Goal: Book appointment/travel/reservation

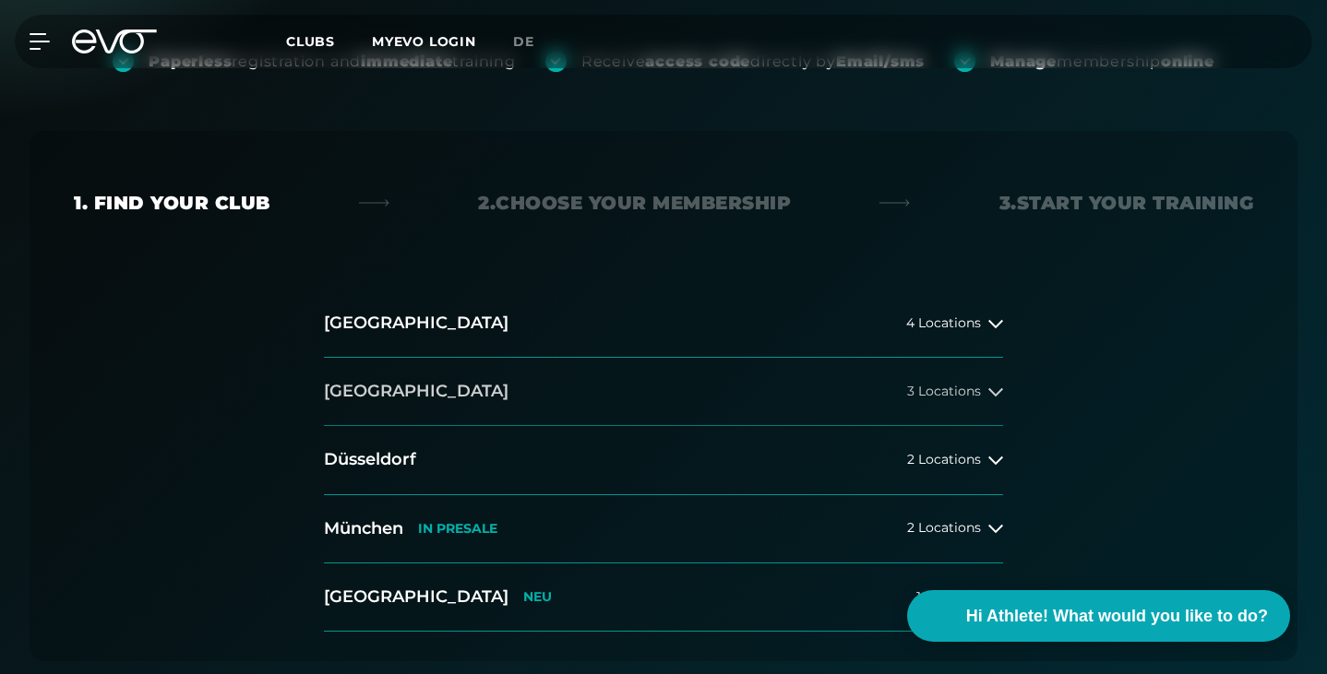
click at [390, 389] on button "[GEOGRAPHIC_DATA] 3 Locations" at bounding box center [663, 392] width 679 height 68
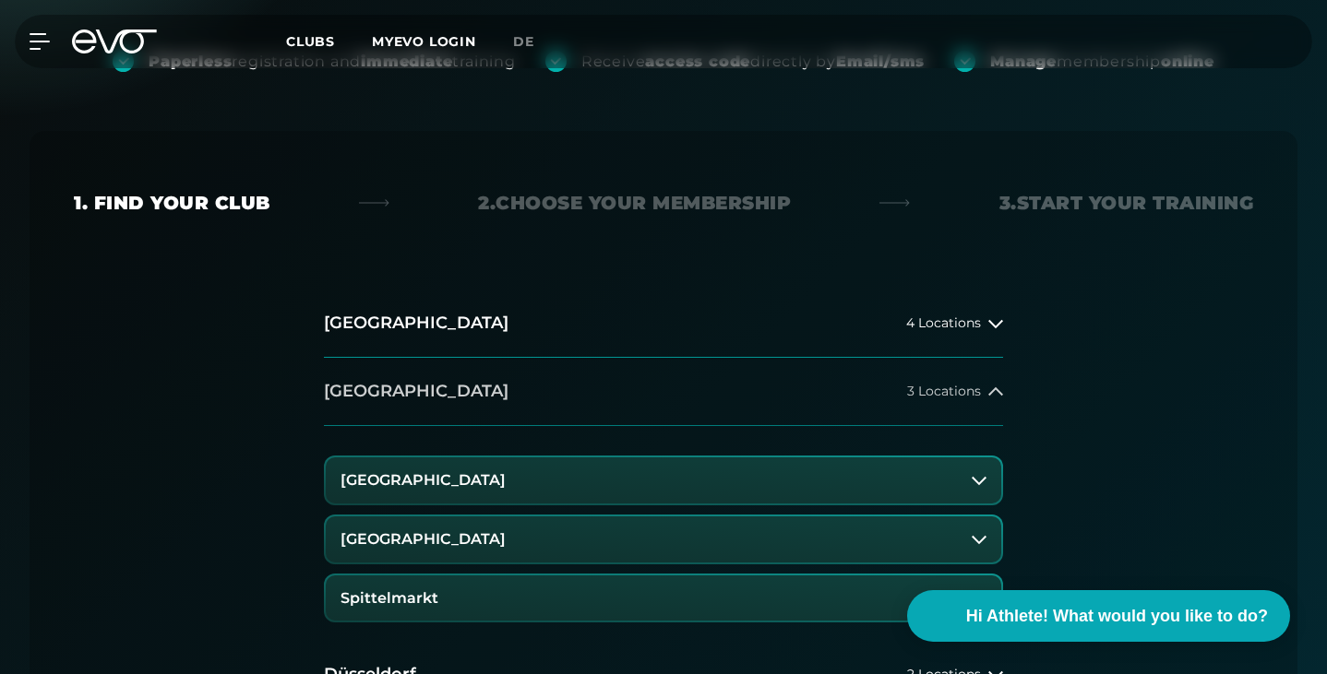
scroll to position [461, 0]
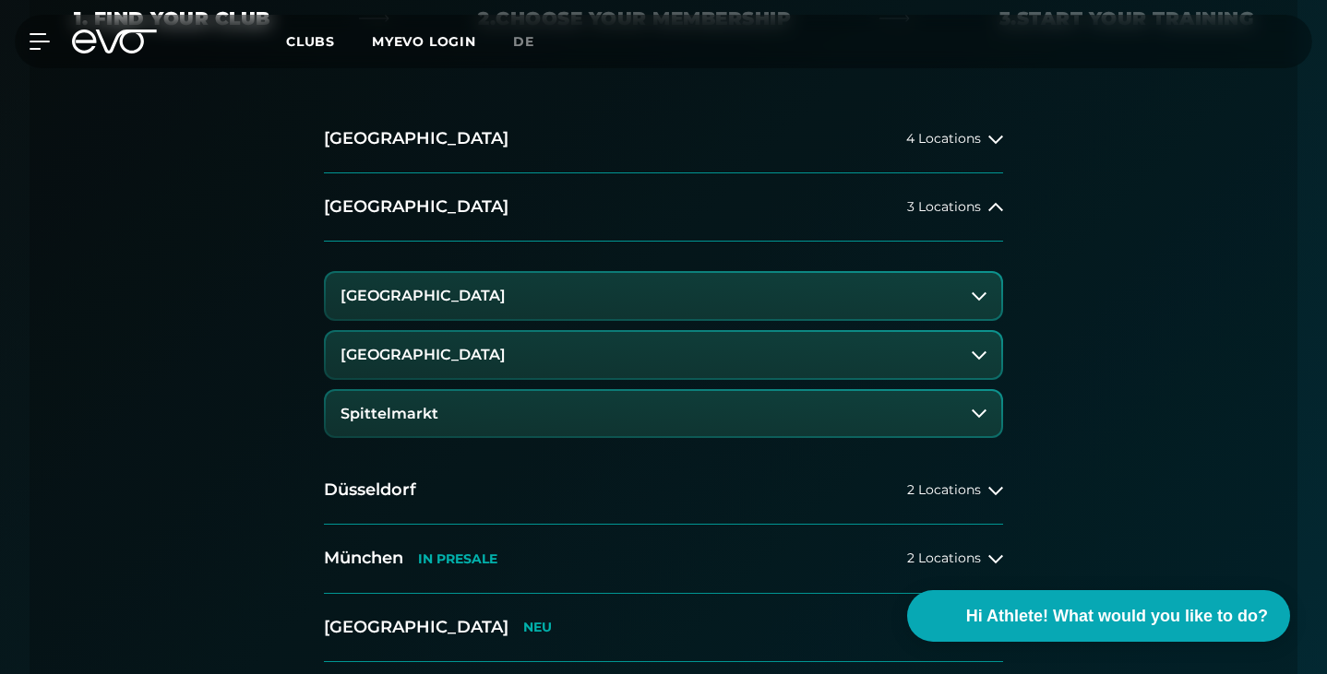
click at [471, 357] on h3 "[GEOGRAPHIC_DATA]" at bounding box center [422, 355] width 165 height 17
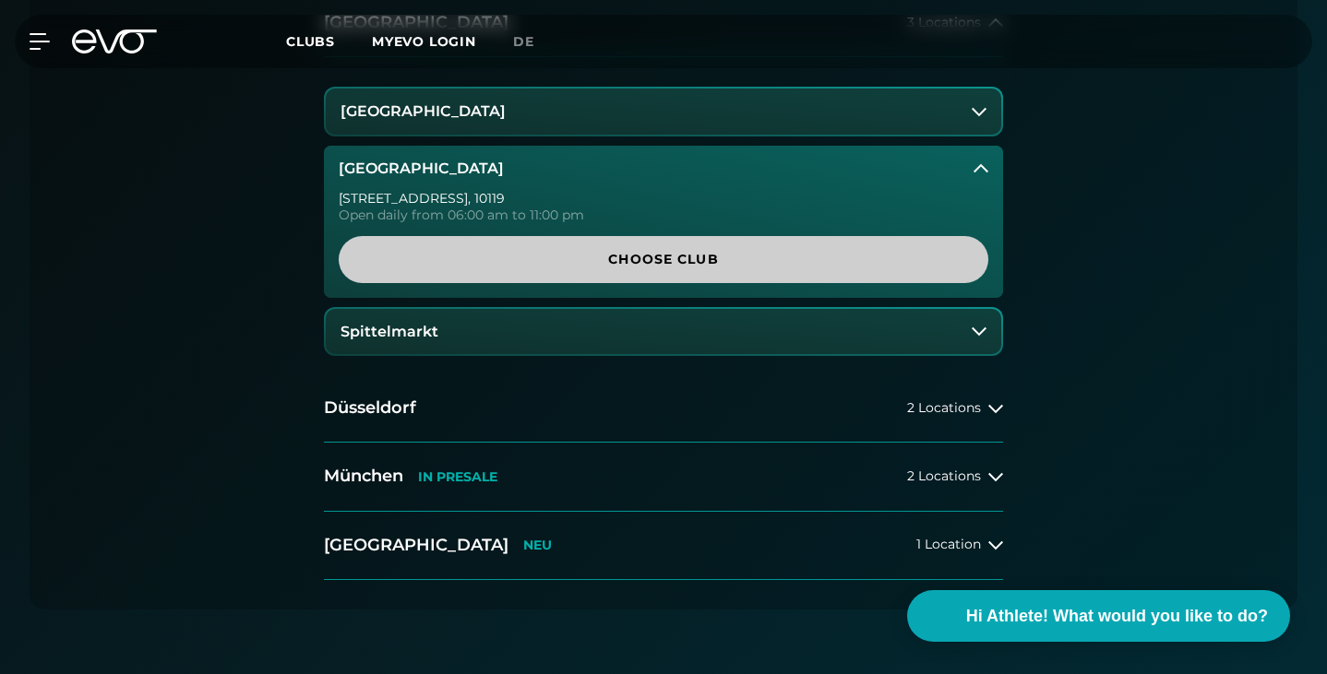
click at [559, 276] on span "Choose Club" at bounding box center [664, 259] width 650 height 47
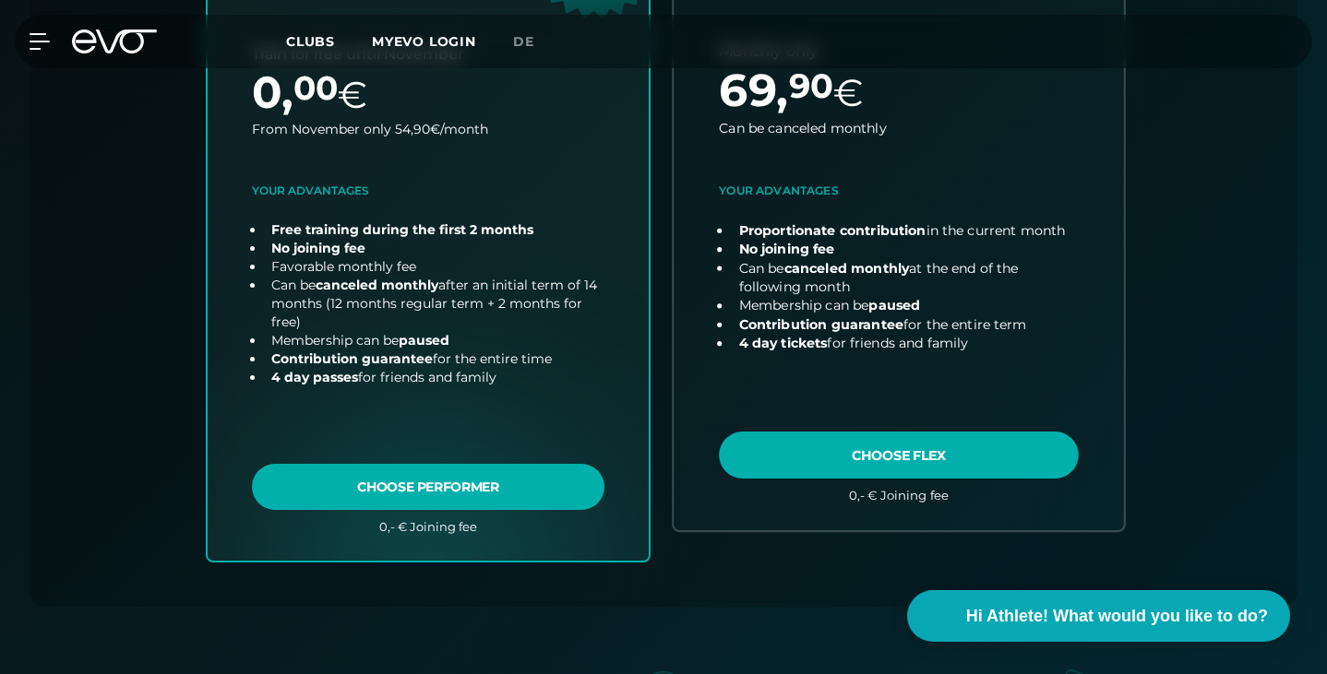
scroll to position [869, 0]
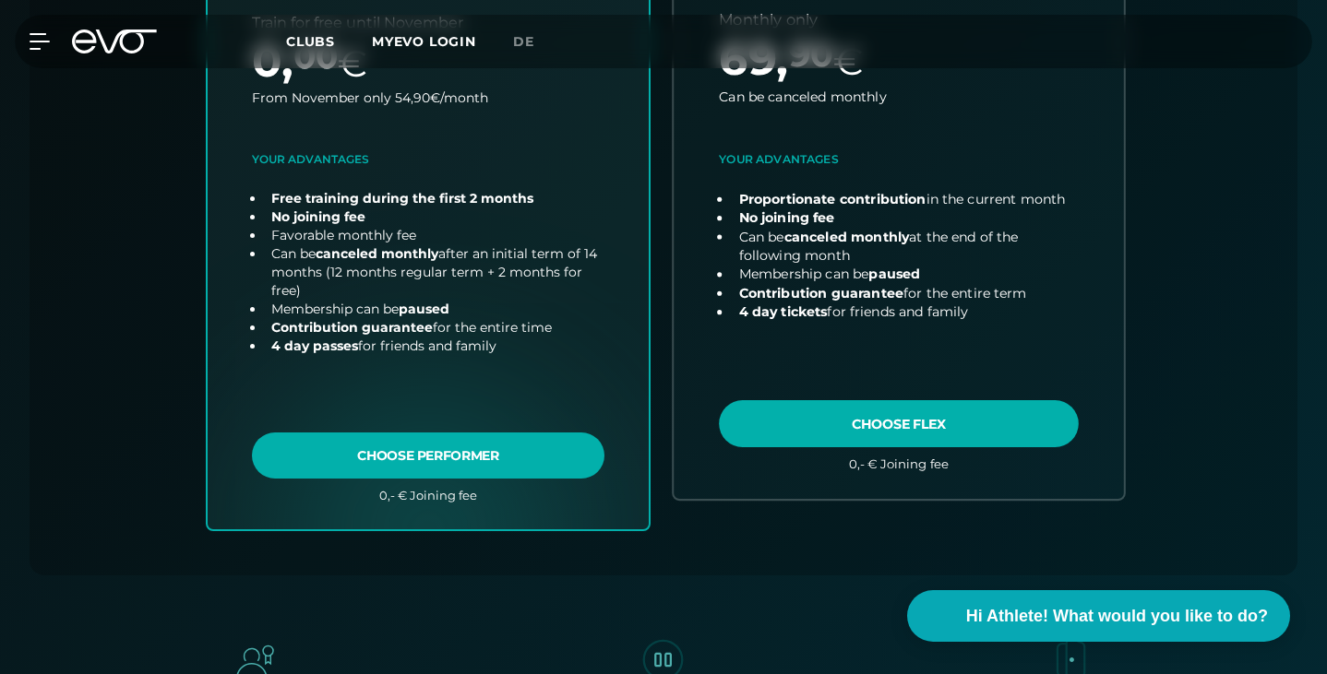
click at [864, 427] on link "choose plan" at bounding box center [898, 164] width 450 height 669
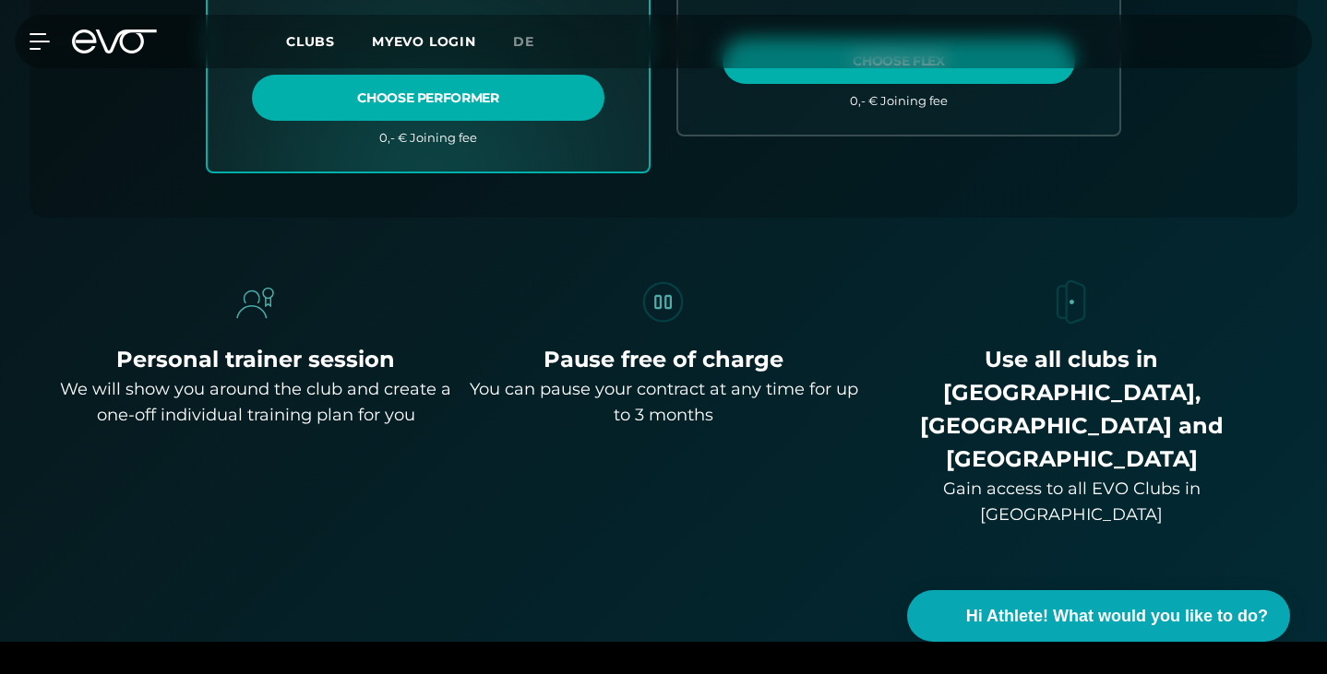
scroll to position [1238, 0]
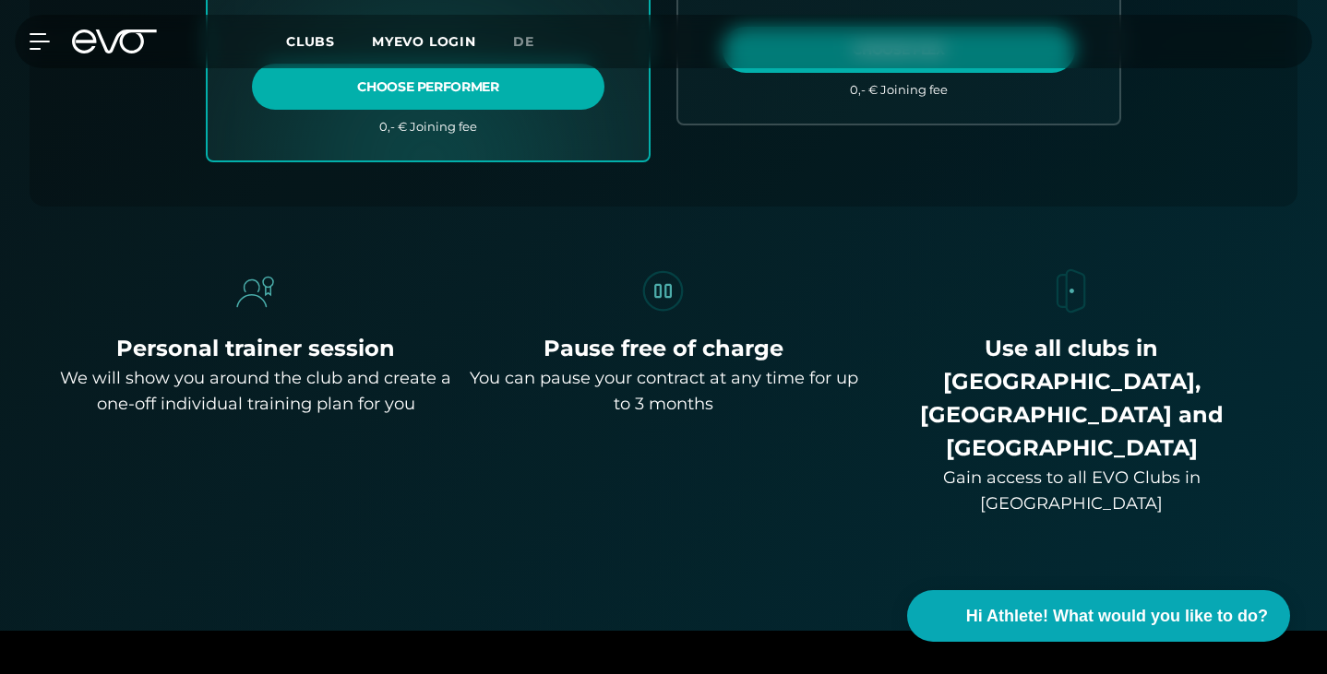
click at [654, 398] on div "You can pause your contract at any time for up to 3 months" at bounding box center [663, 391] width 393 height 52
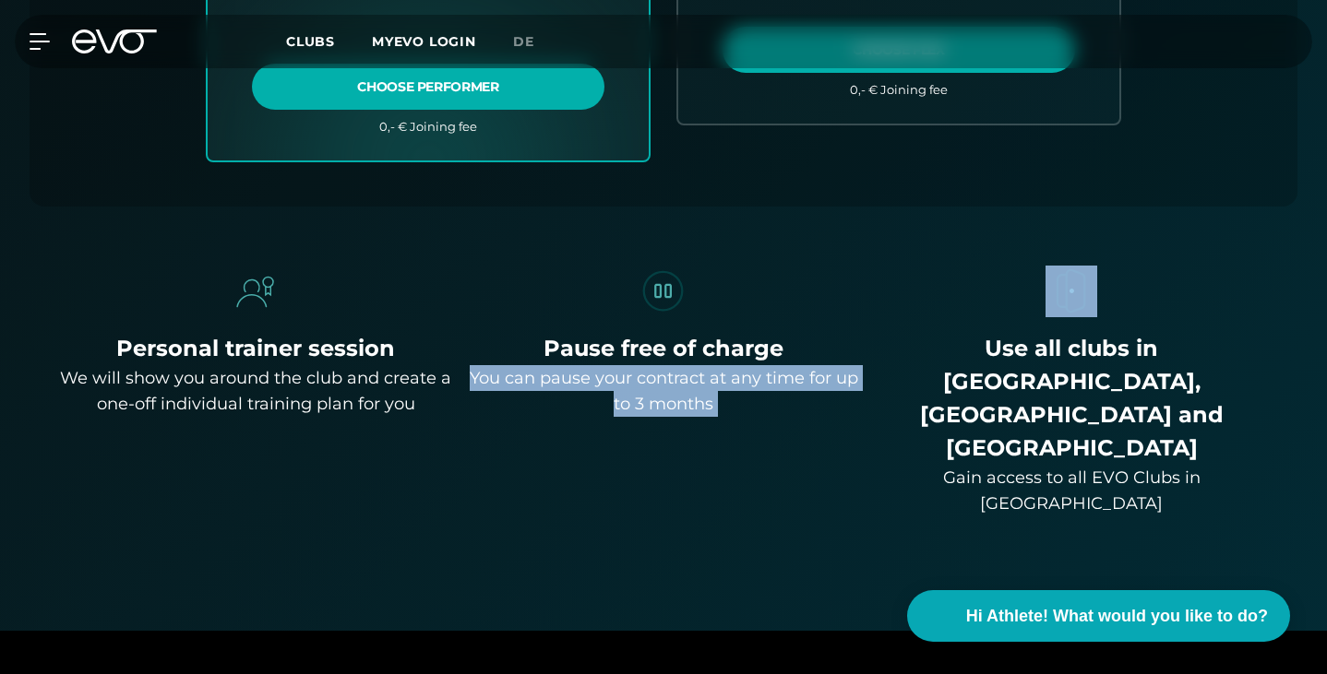
click at [654, 398] on div "You can pause your contract at any time for up to 3 months" at bounding box center [663, 391] width 393 height 52
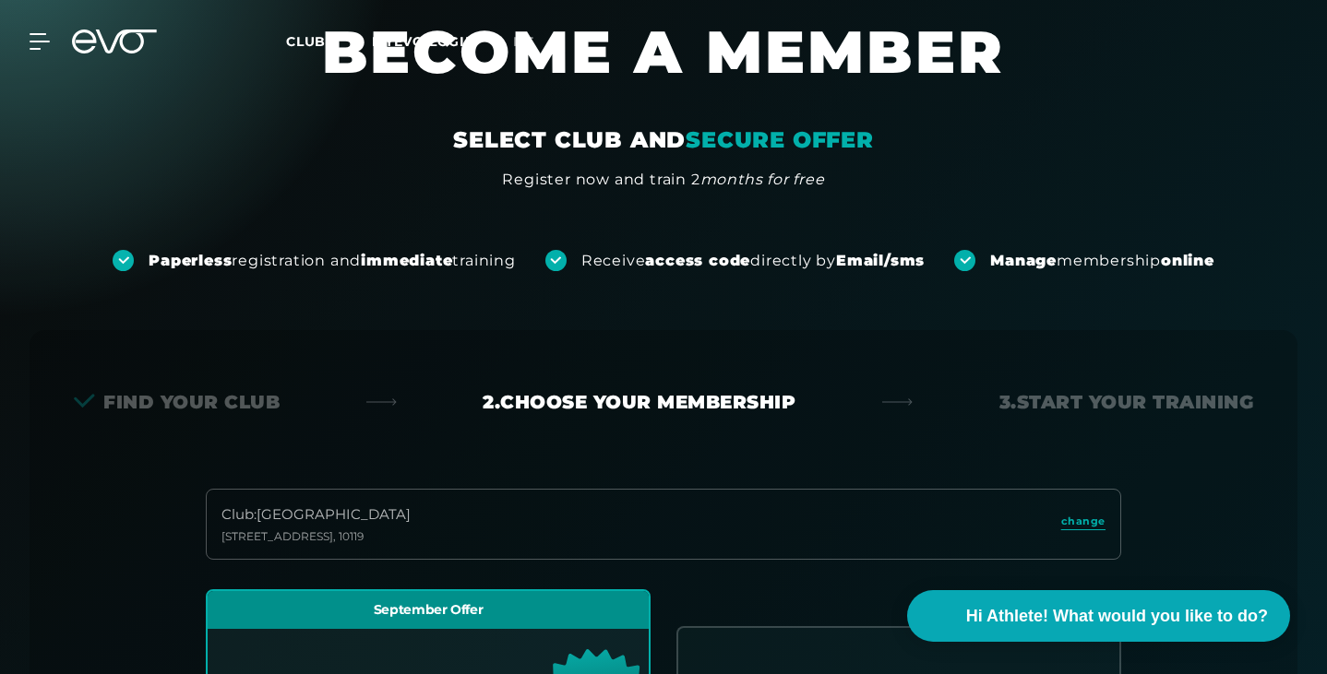
scroll to position [58, 0]
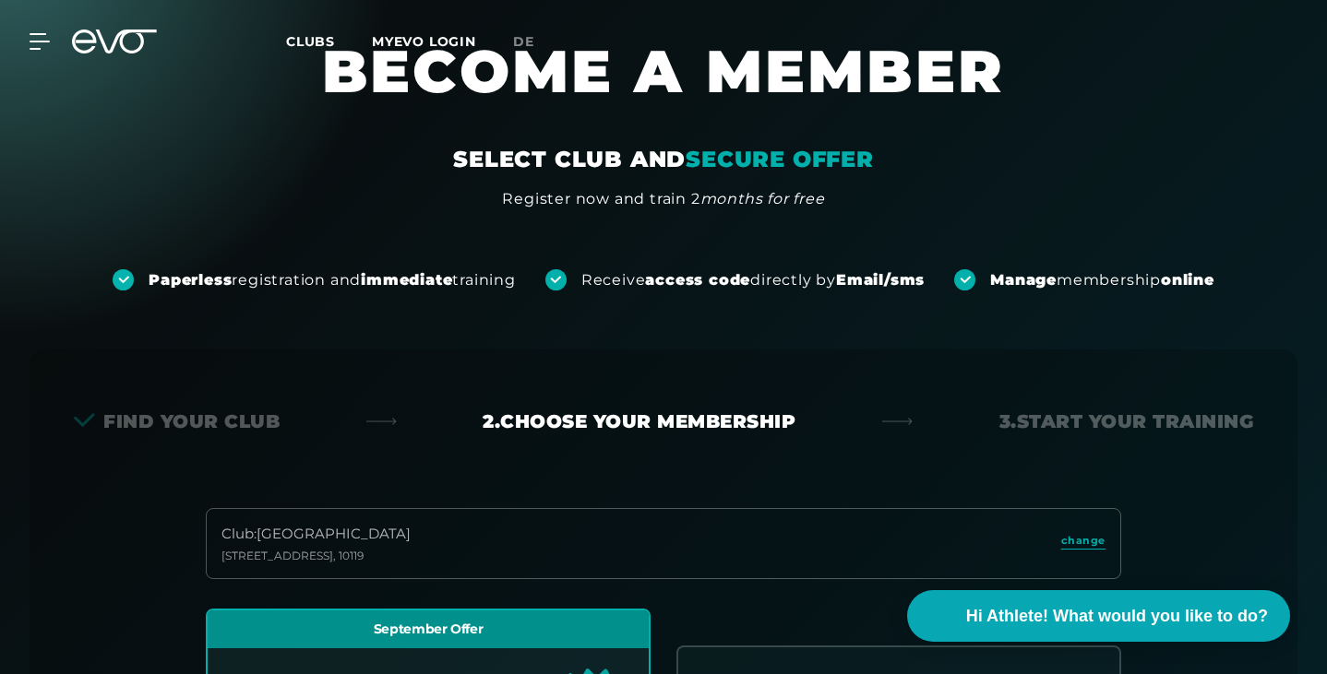
click at [457, 71] on div "MyEVO Login About Memberships free trial DAYPASS EVO Studios Düsseldorf Berlin …" at bounding box center [663, 41] width 1327 height 83
click at [634, 211] on div "Paperless registration and immediate training Receive access code directly by E…" at bounding box center [663, 250] width 1327 height 80
click at [650, 202] on div "Register now and train 2 months for free" at bounding box center [663, 199] width 322 height 22
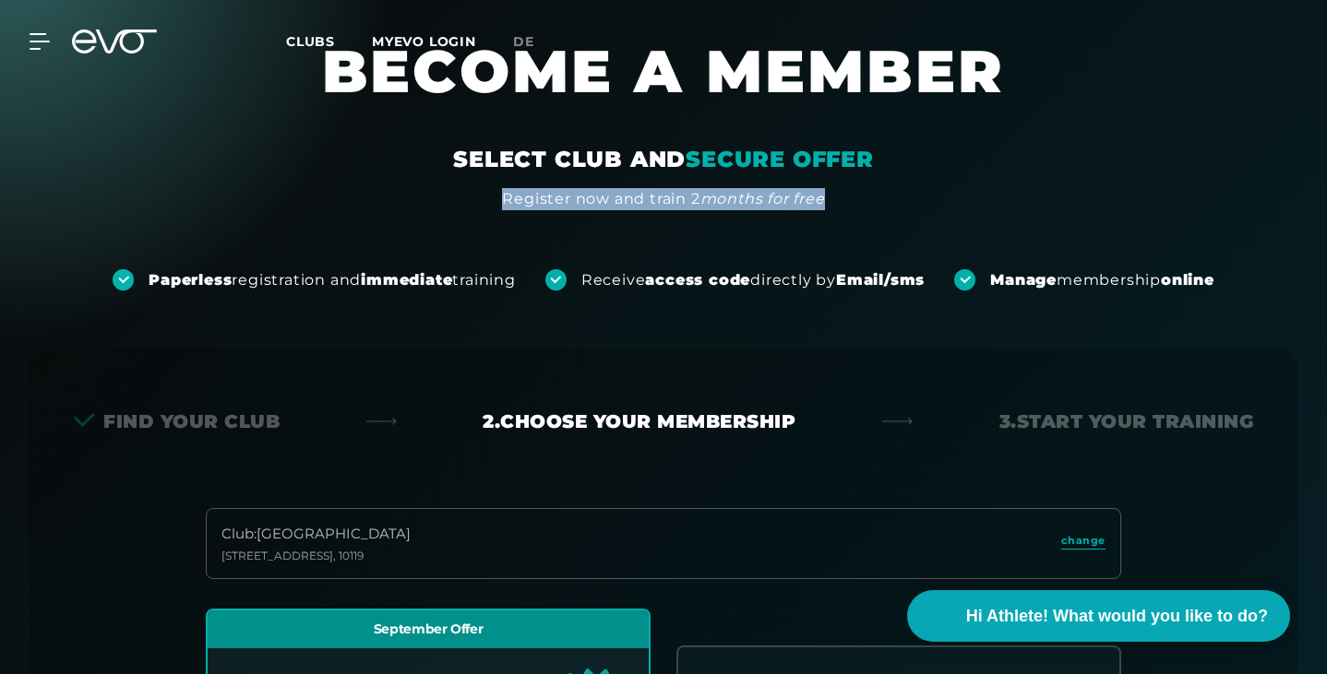
click at [650, 202] on div "Register now and train 2 months for free" at bounding box center [663, 199] width 322 height 22
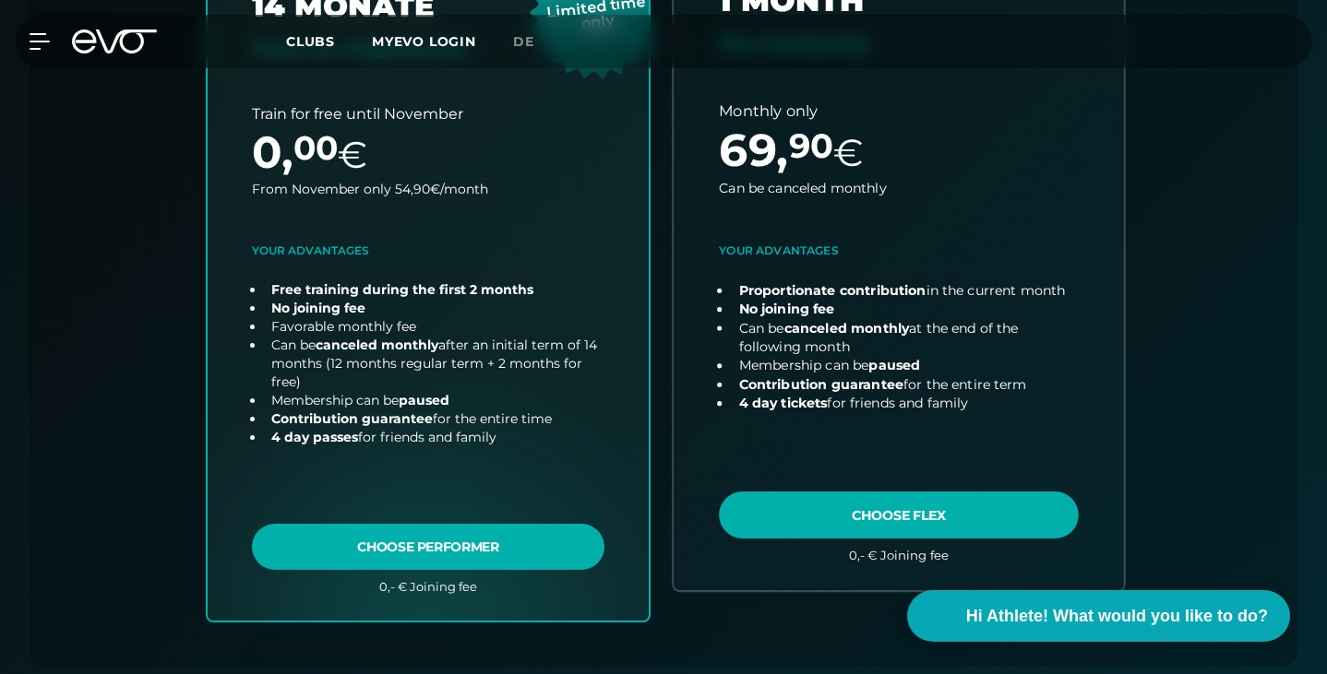
scroll to position [796, 0]
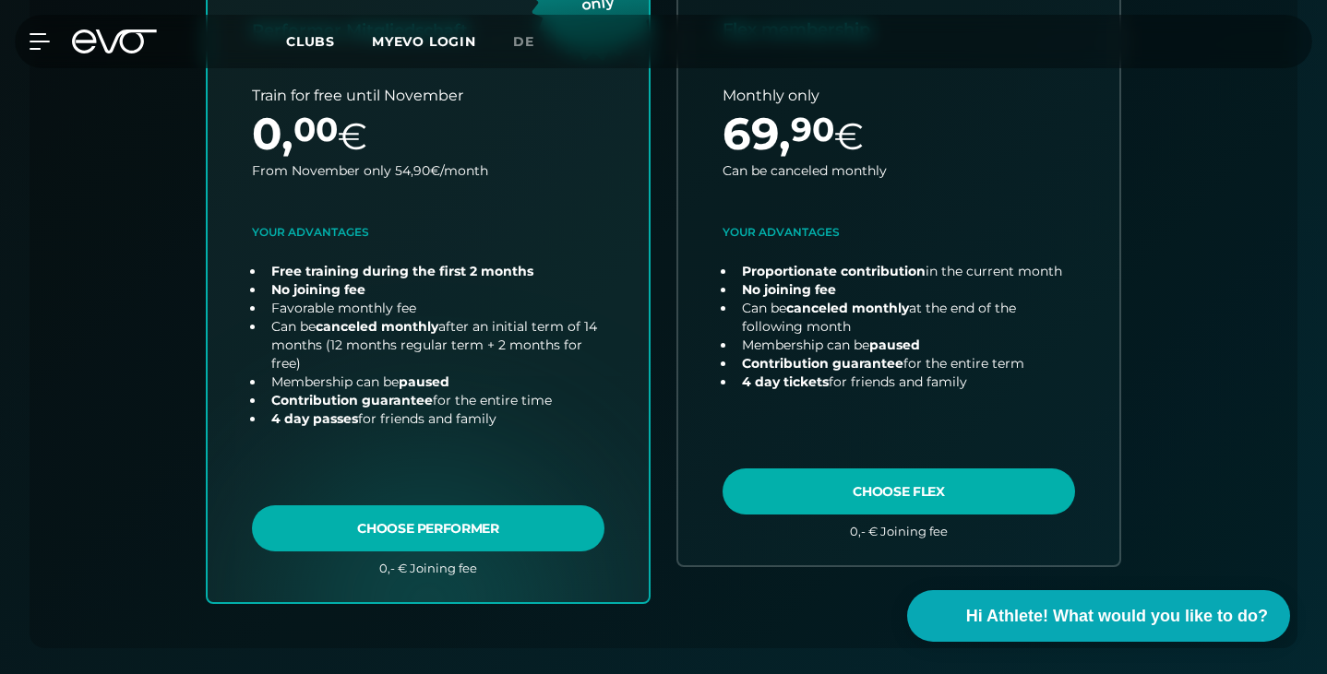
click at [1231, 409] on div "Club : Berlin Rosenthaler Platz Torstraße 125 , 10119 change September Offer 14…" at bounding box center [663, 209] width 1179 height 878
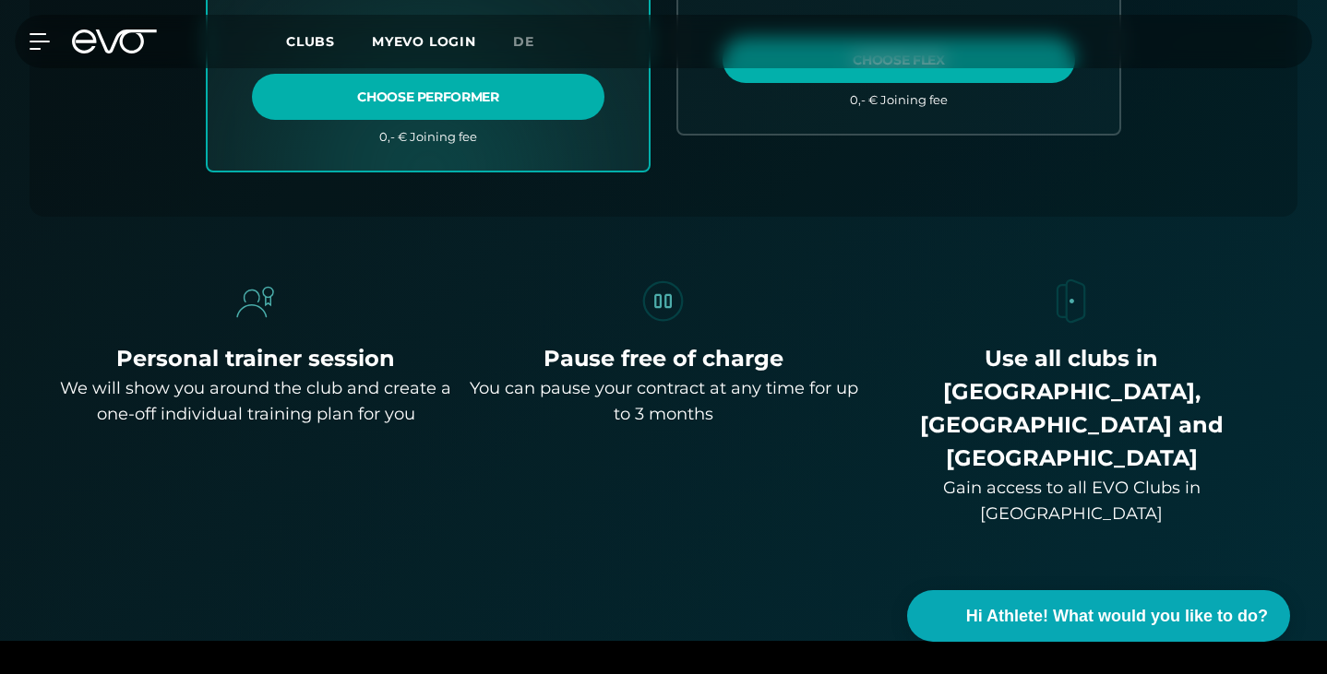
scroll to position [1258, 0]
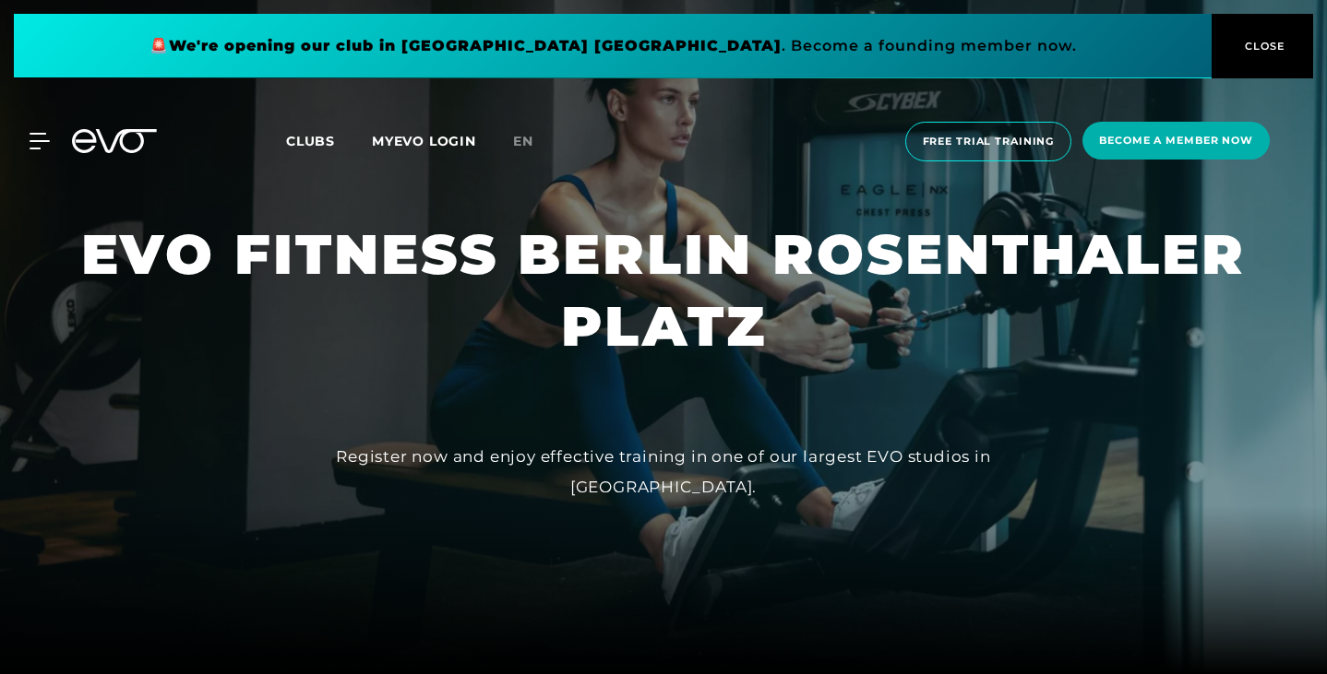
click at [523, 151] on link "en" at bounding box center [534, 141] width 42 height 21
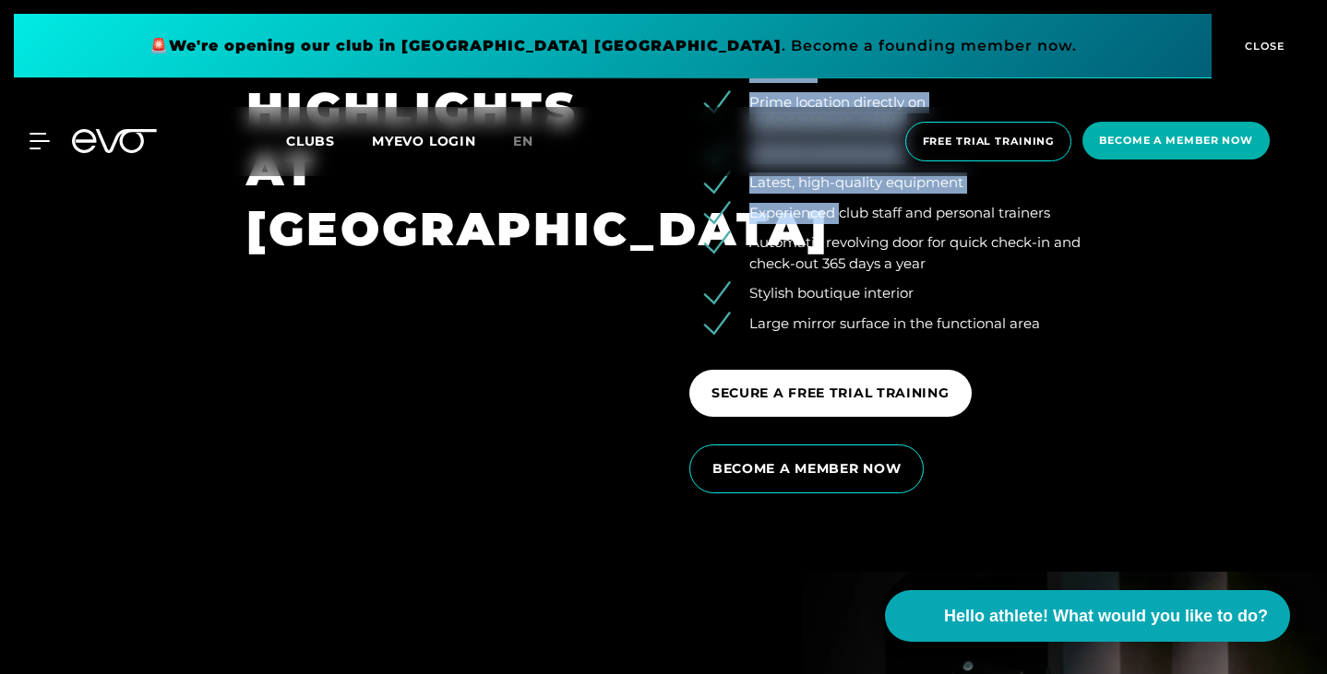
drag, startPoint x: 818, startPoint y: 224, endPoint x: 845, endPoint y: 348, distance: 126.5
click at [845, 348] on div "Family-friendly studio with living room character Prime location directly on Ro…" at bounding box center [884, 263] width 443 height 489
click at [845, 221] on font "Experienced club staff and personal trainers" at bounding box center [899, 213] width 301 height 18
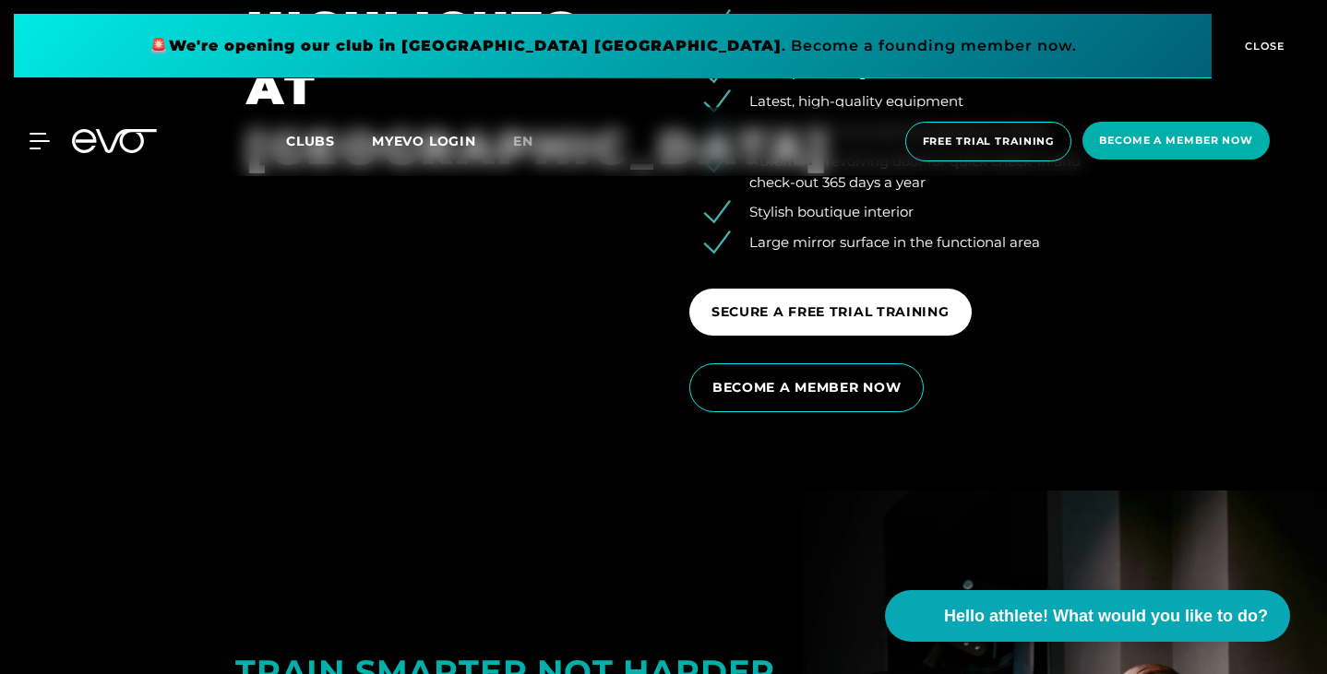
scroll to position [2860, 0]
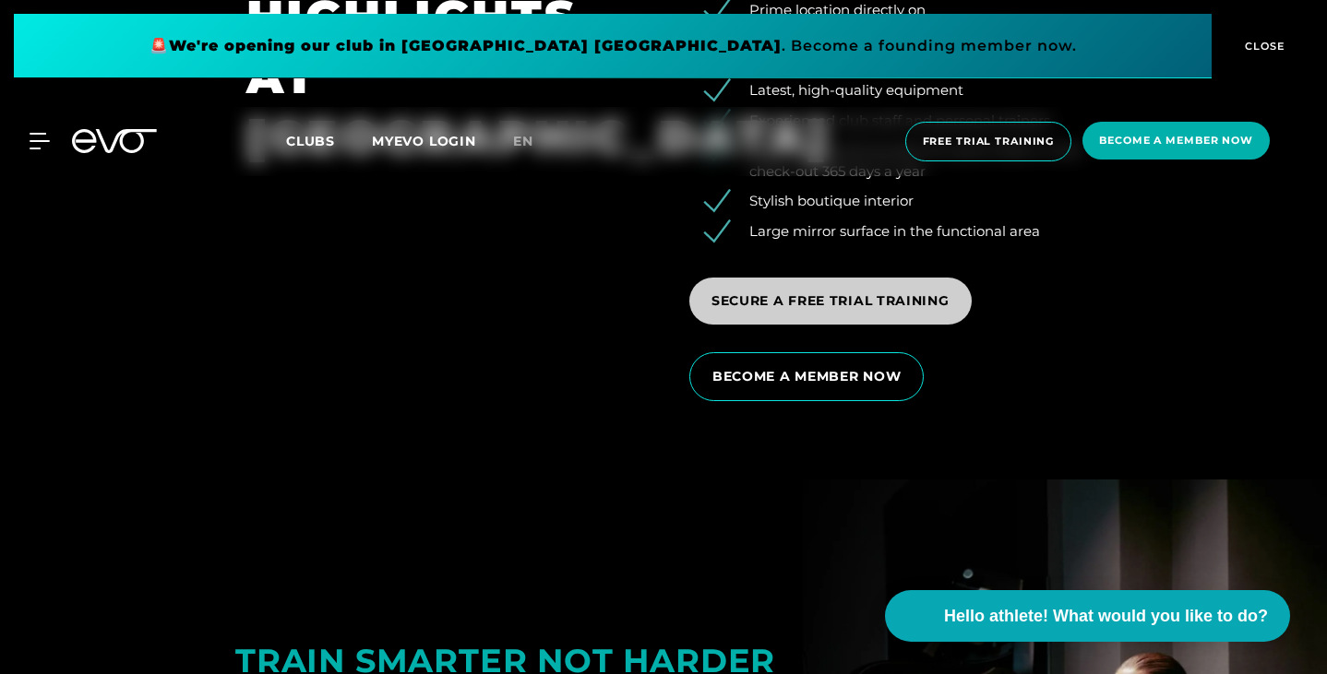
click at [845, 309] on font "SECURE A FREE TRIAL TRAINING" at bounding box center [830, 300] width 238 height 17
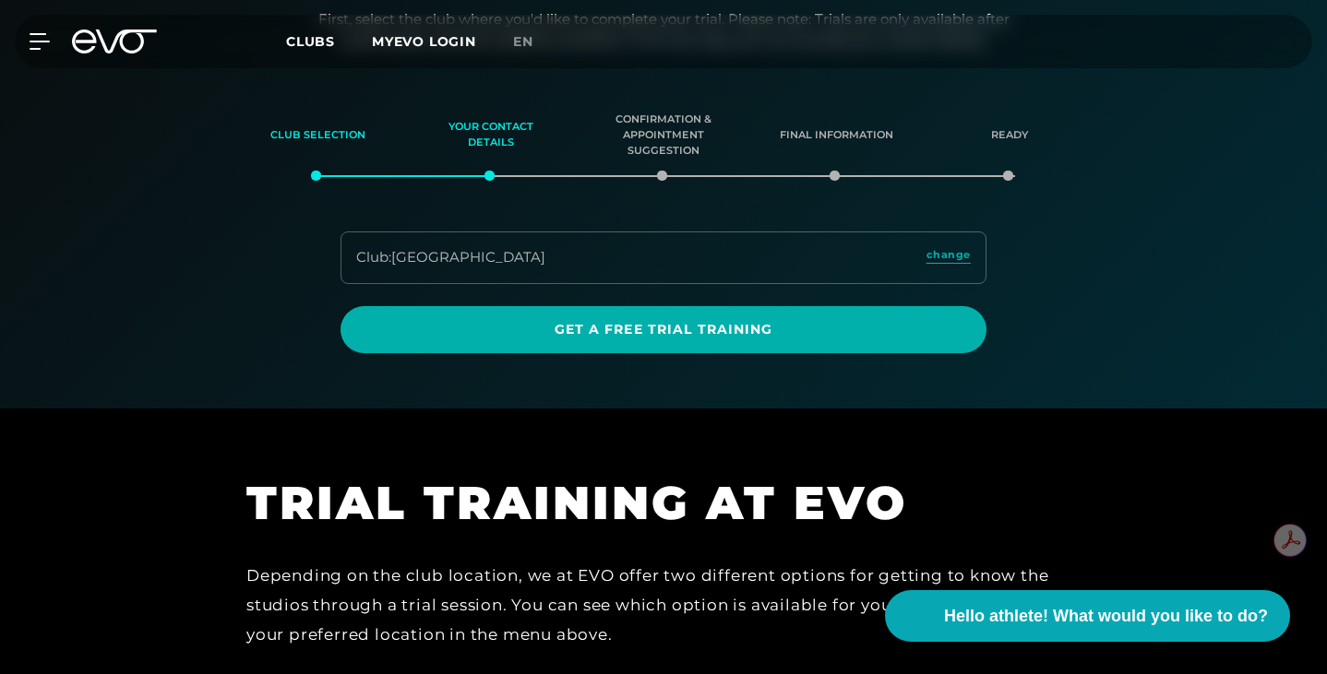
scroll to position [296, 0]
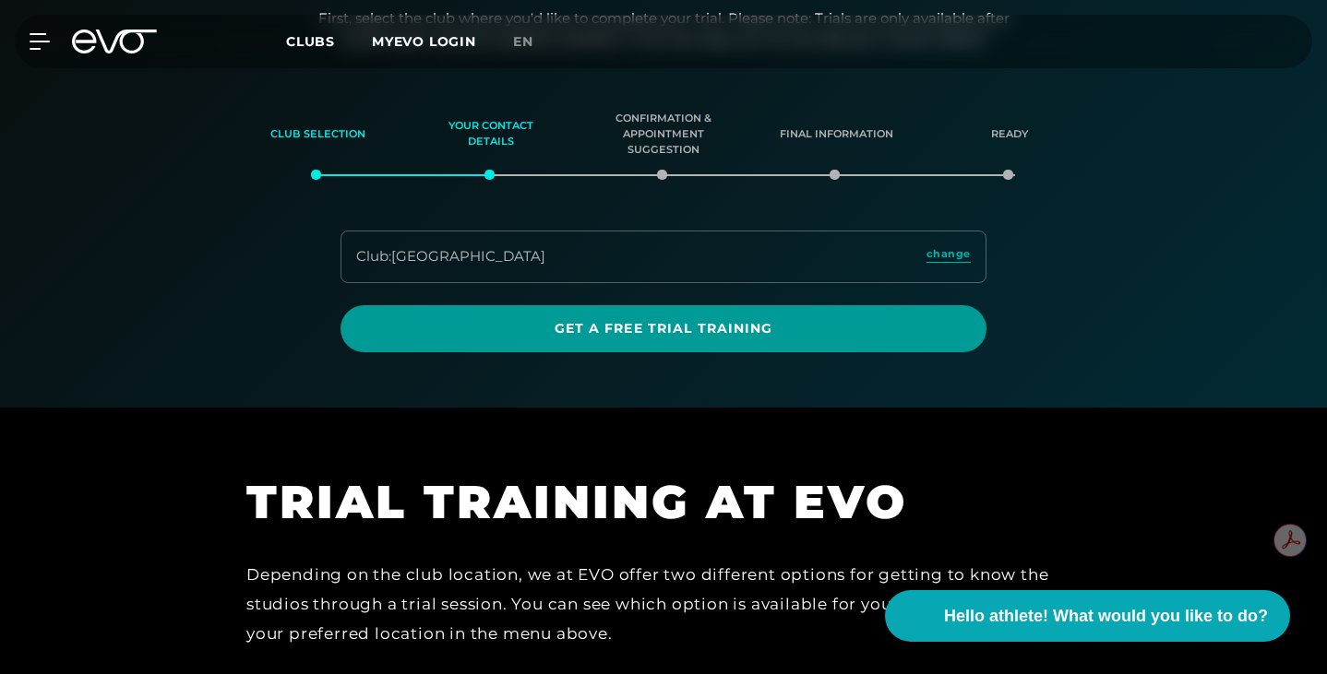
click at [680, 320] on font "Get a free trial training" at bounding box center [663, 328] width 219 height 17
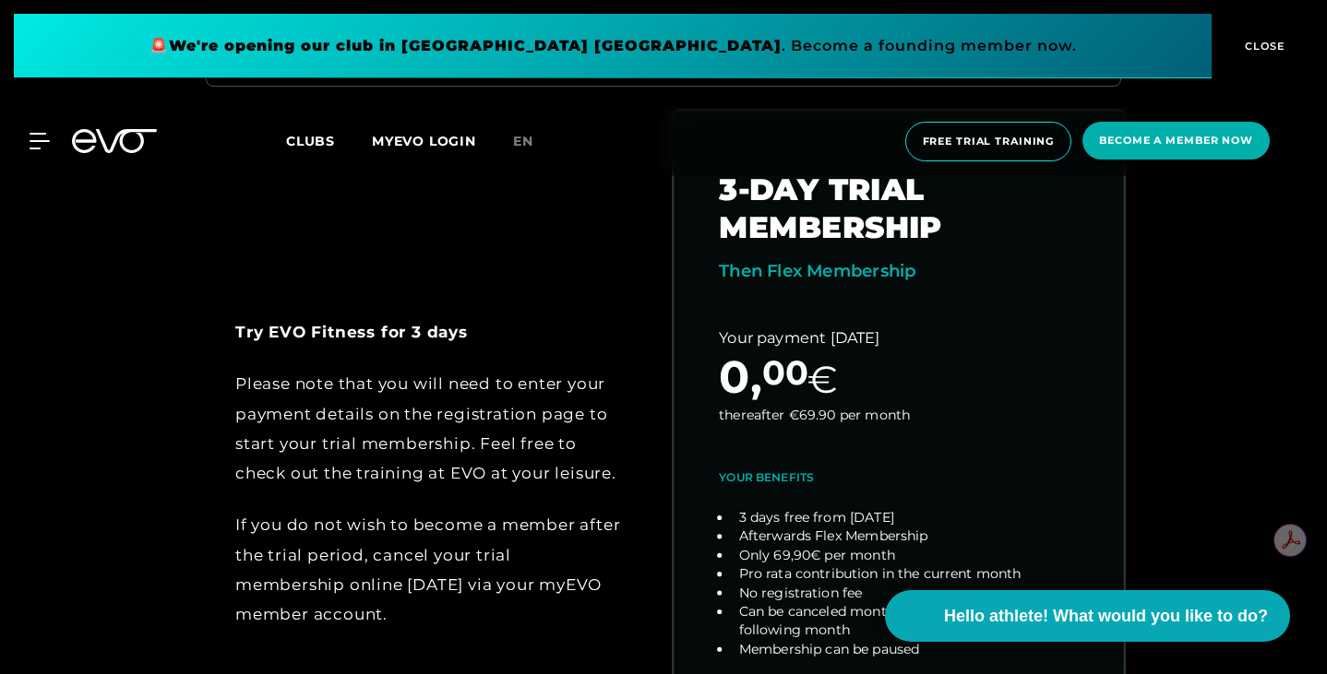
scroll to position [923, 0]
